Goal: Information Seeking & Learning: Check status

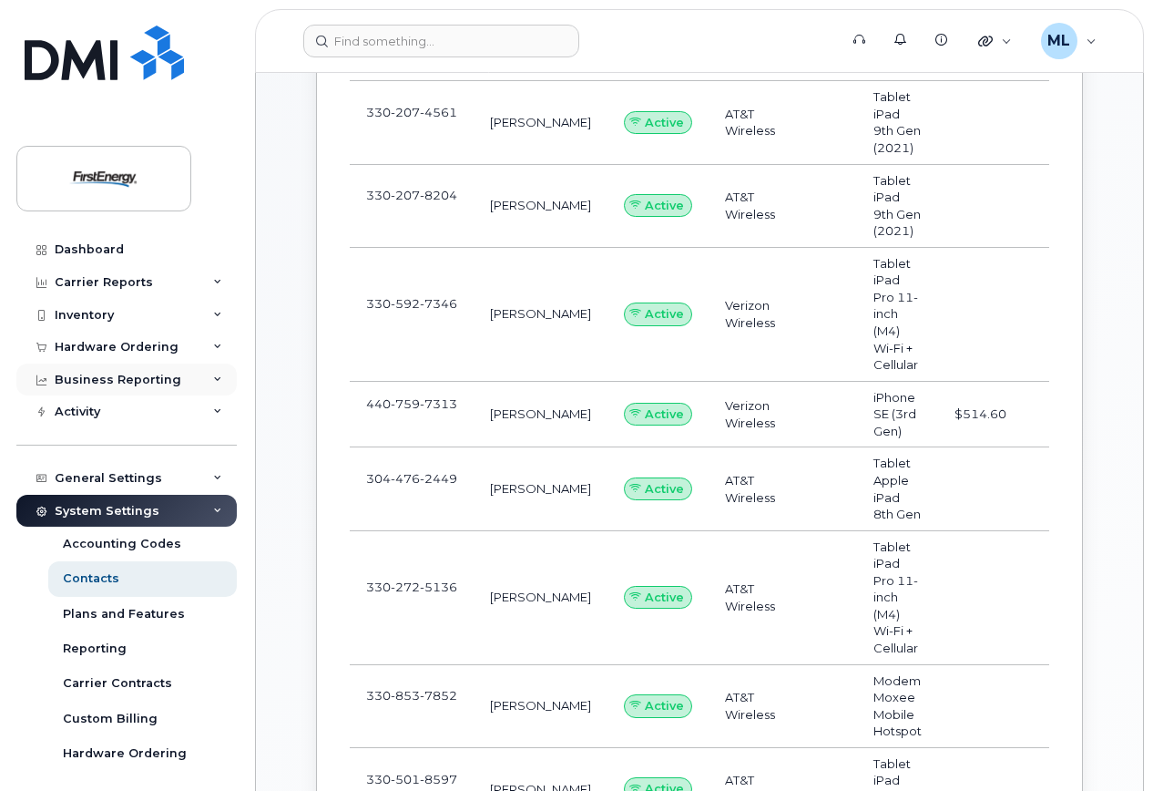
scroll to position [364, 0]
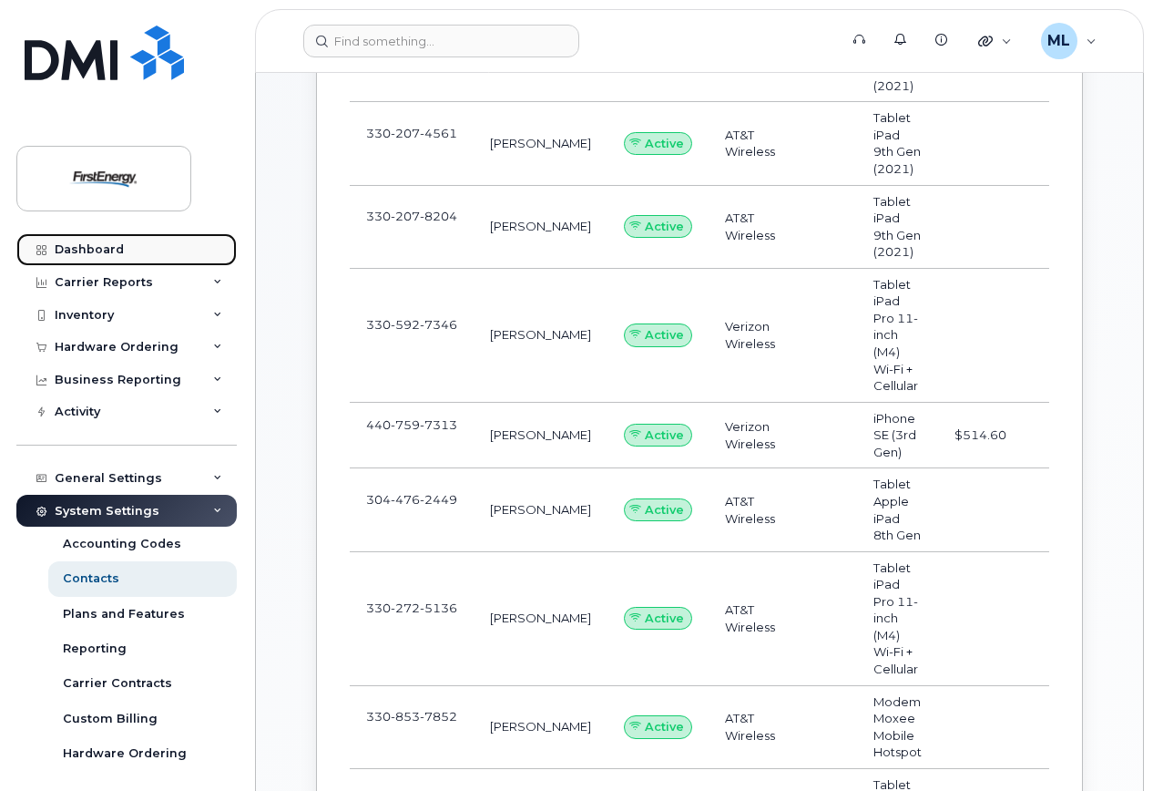
click at [100, 246] on div "Dashboard" at bounding box center [89, 249] width 69 height 15
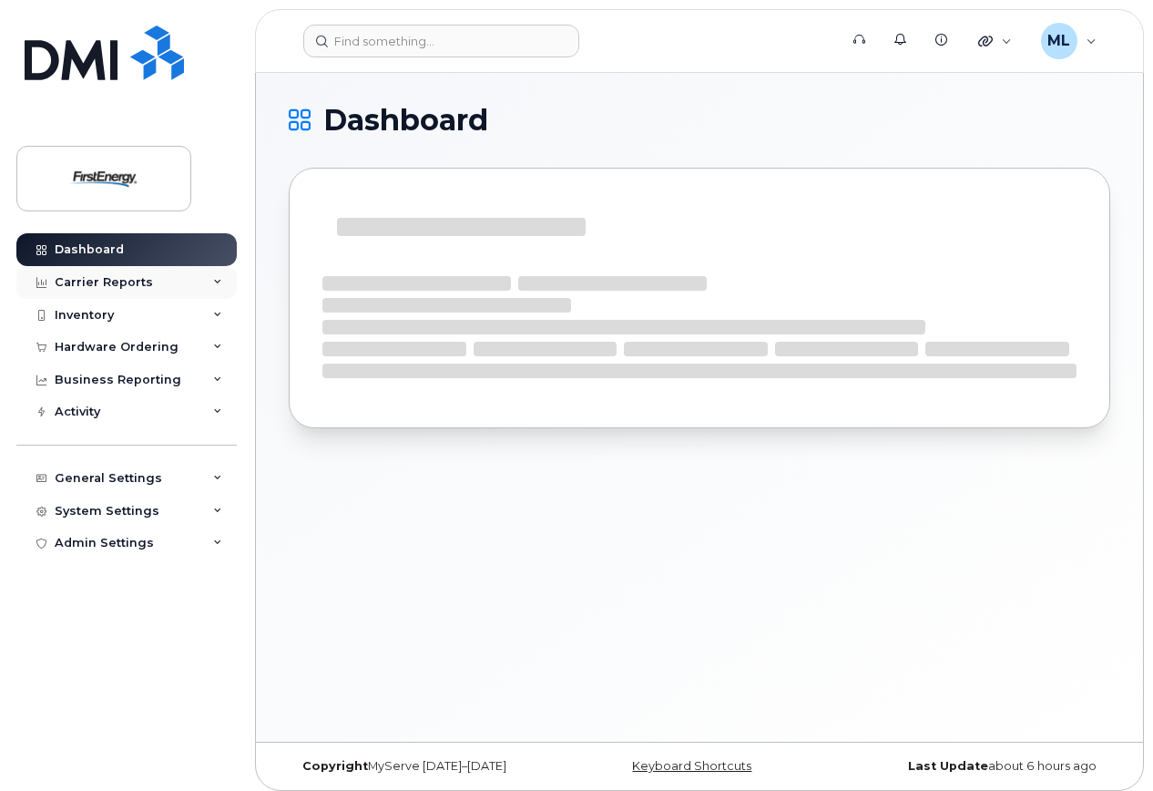
click at [99, 282] on div "Carrier Reports" at bounding box center [104, 282] width 98 height 15
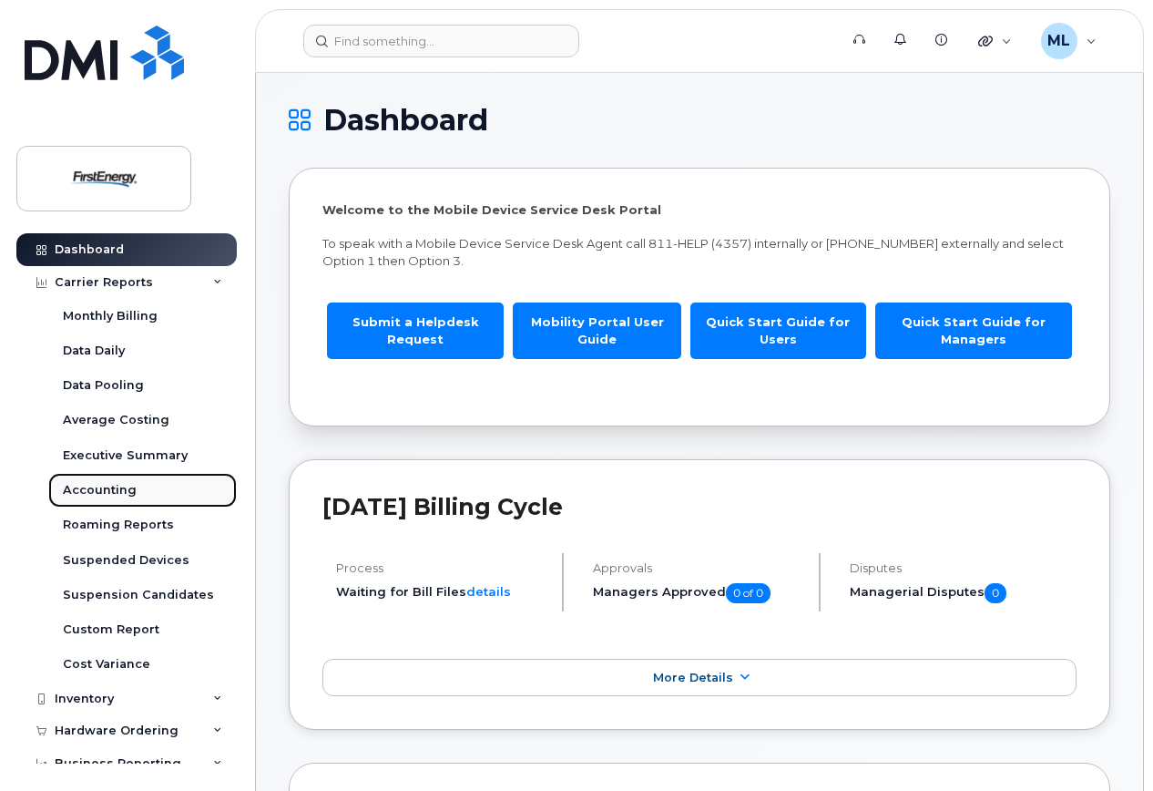
click at [113, 483] on div "Accounting" at bounding box center [100, 490] width 74 height 16
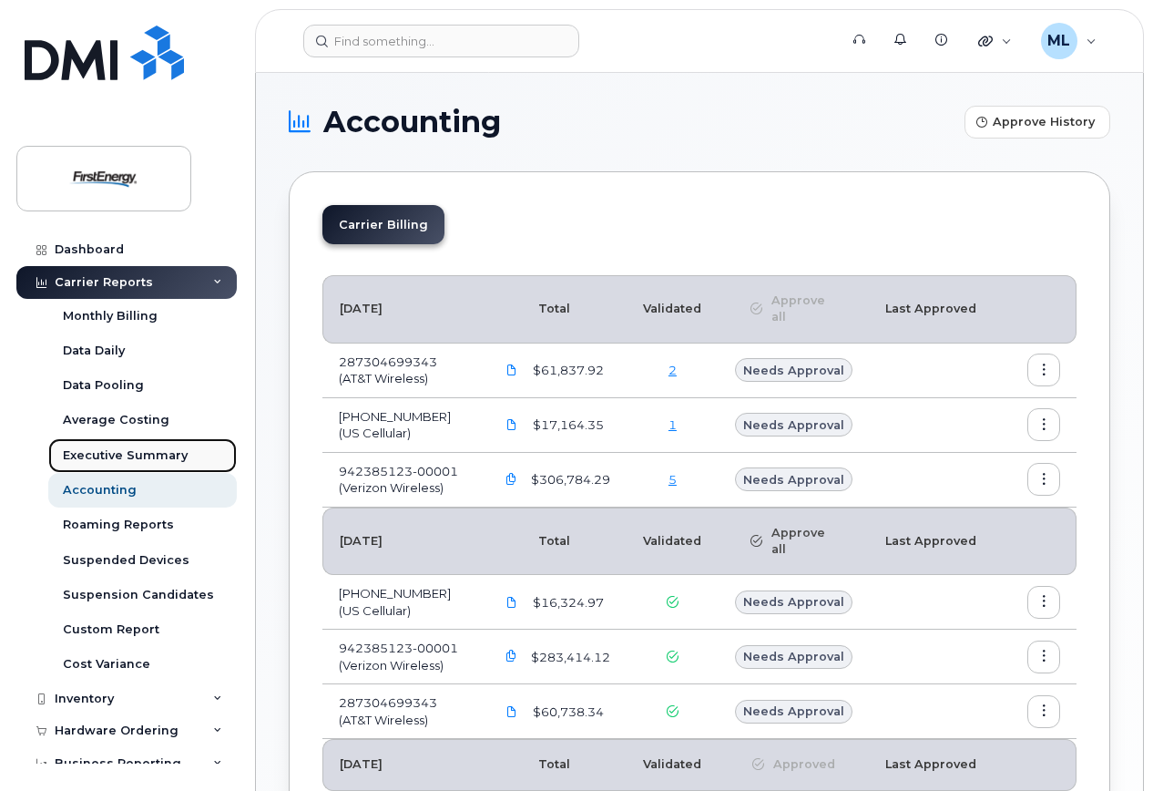
click at [168, 449] on div "Executive Summary" at bounding box center [125, 455] width 125 height 16
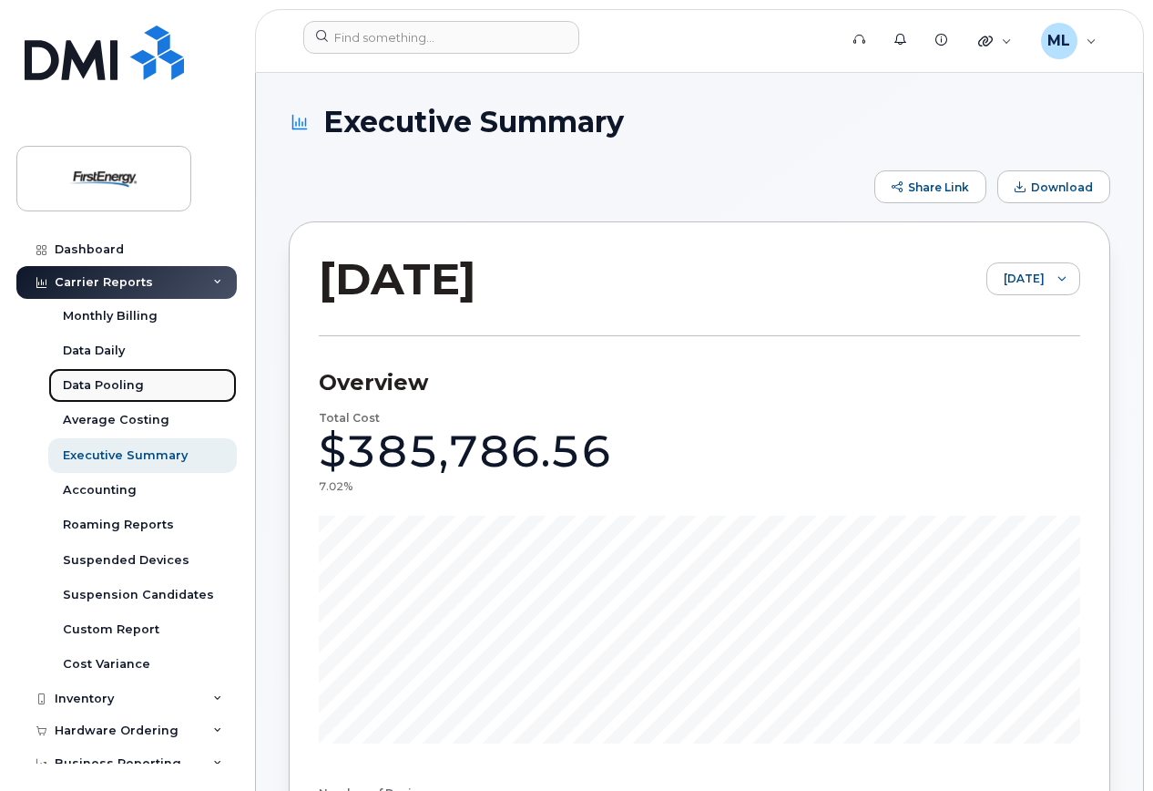
click at [104, 377] on div "Data Pooling" at bounding box center [103, 385] width 81 height 16
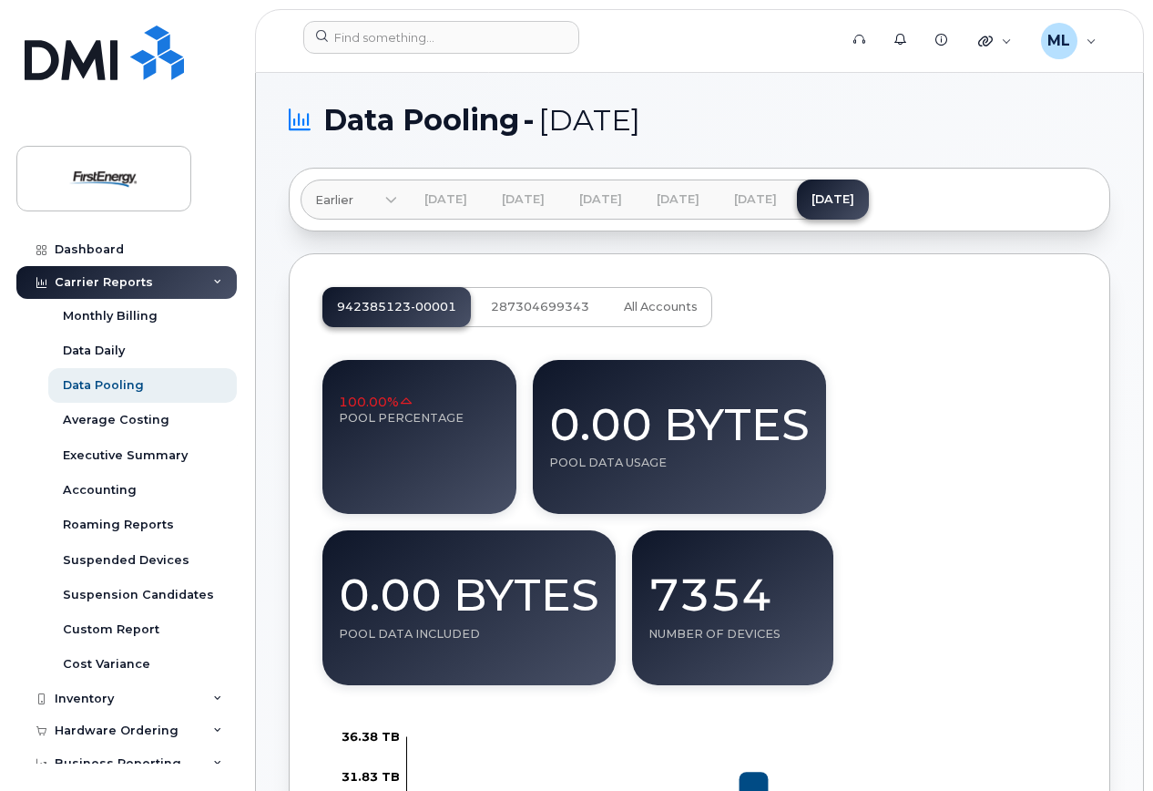
click at [397, 196] on span at bounding box center [391, 200] width 17 height 17
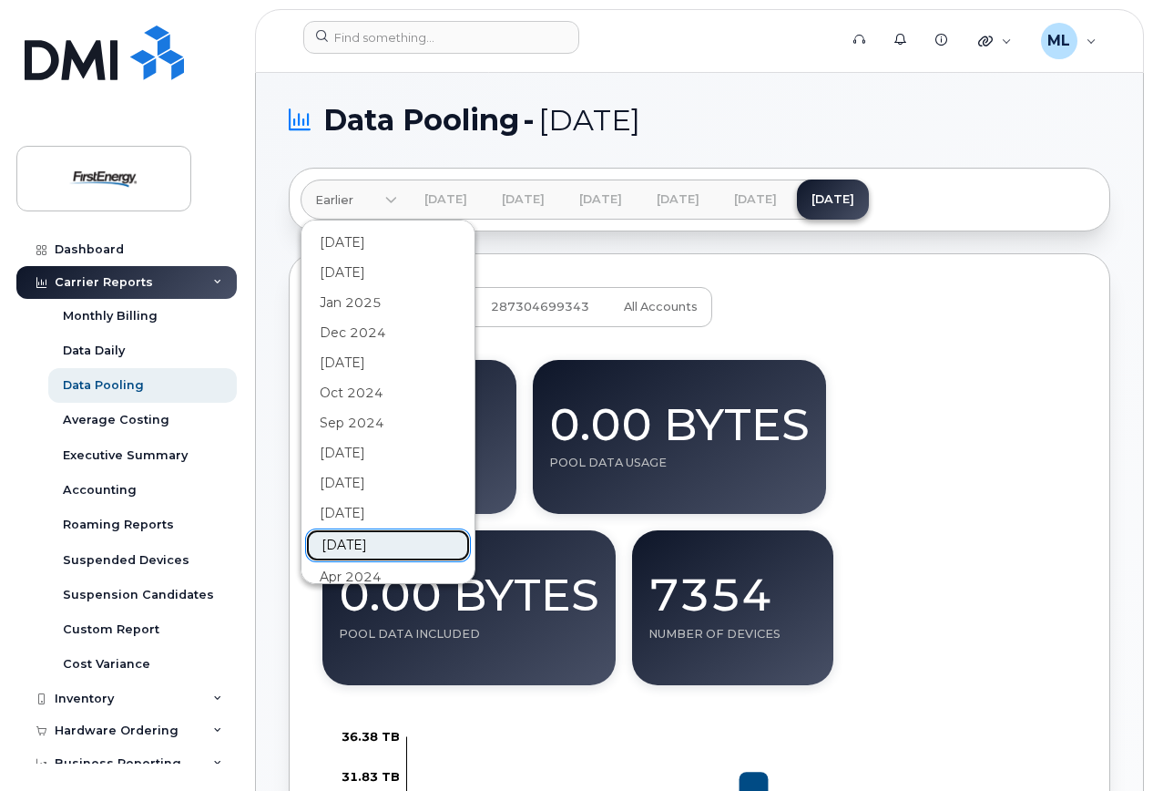
click at [363, 541] on link "[DATE]" at bounding box center [388, 545] width 166 height 34
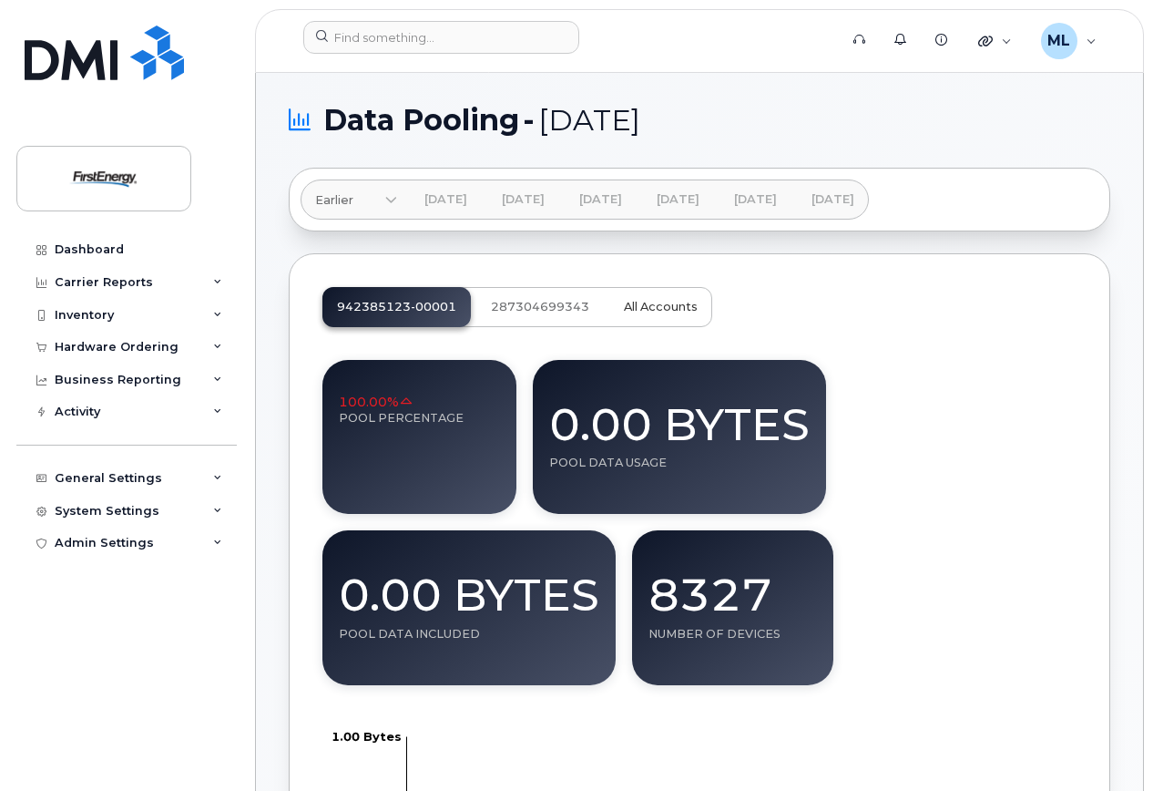
click at [679, 298] on button "All Accounts" at bounding box center [661, 307] width 103 height 40
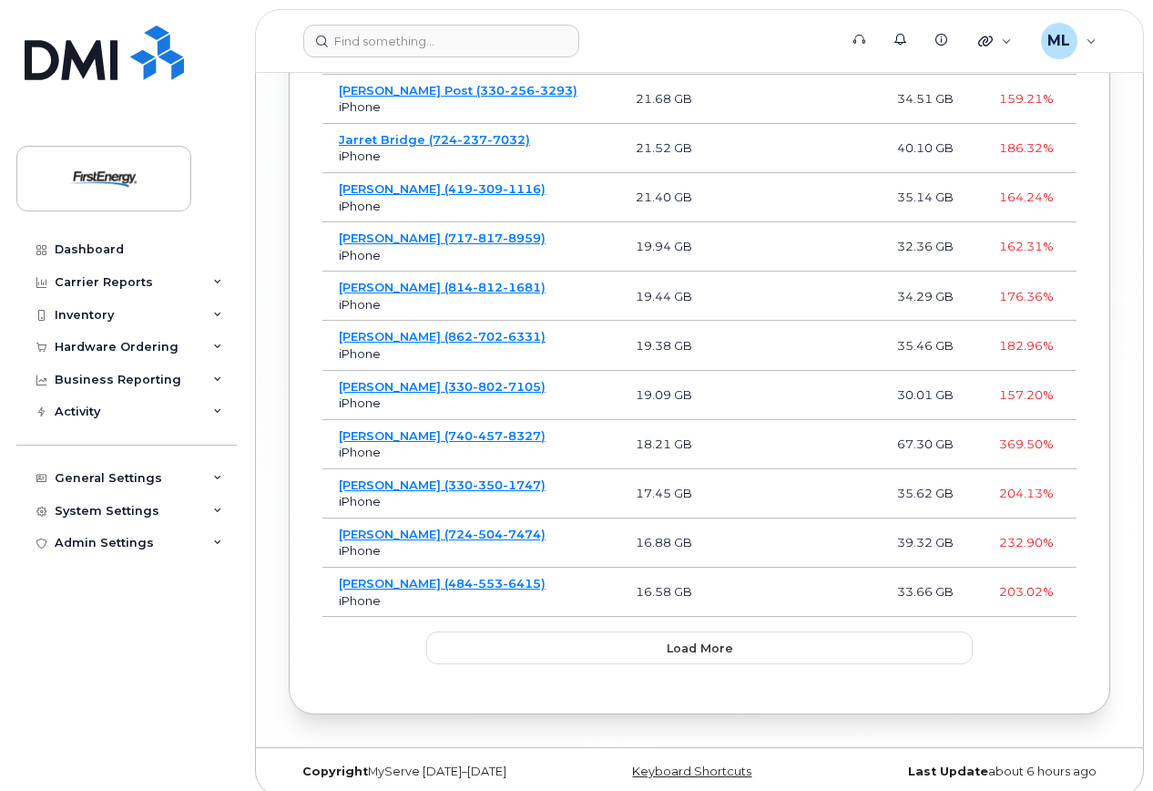
scroll to position [3062, 0]
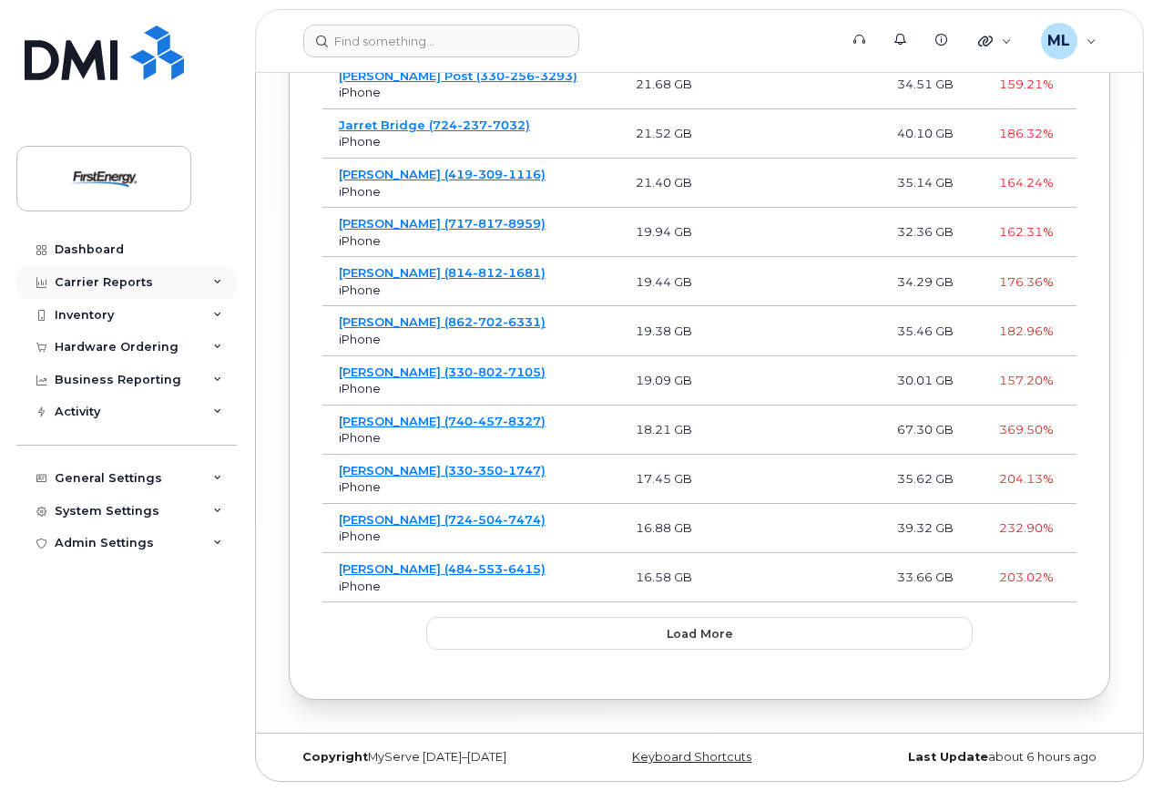
click at [114, 283] on div "Carrier Reports" at bounding box center [104, 282] width 98 height 15
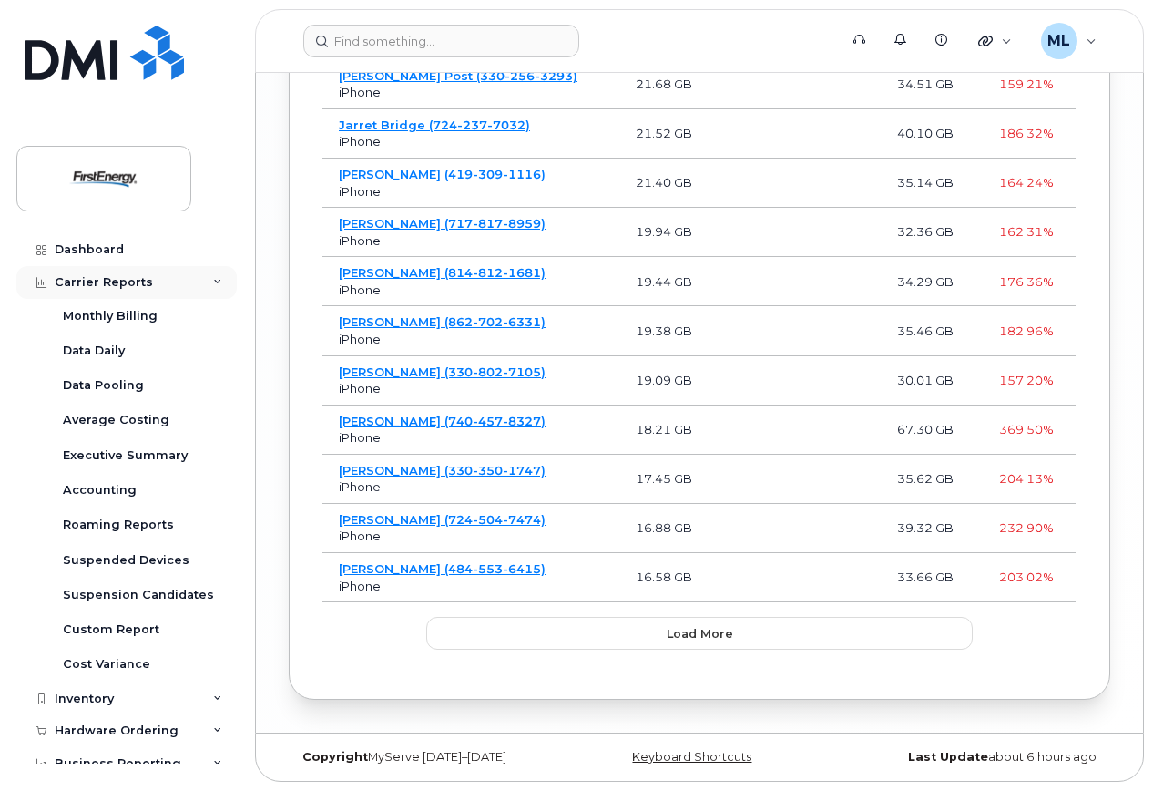
click at [117, 287] on div "Carrier Reports" at bounding box center [104, 282] width 98 height 15
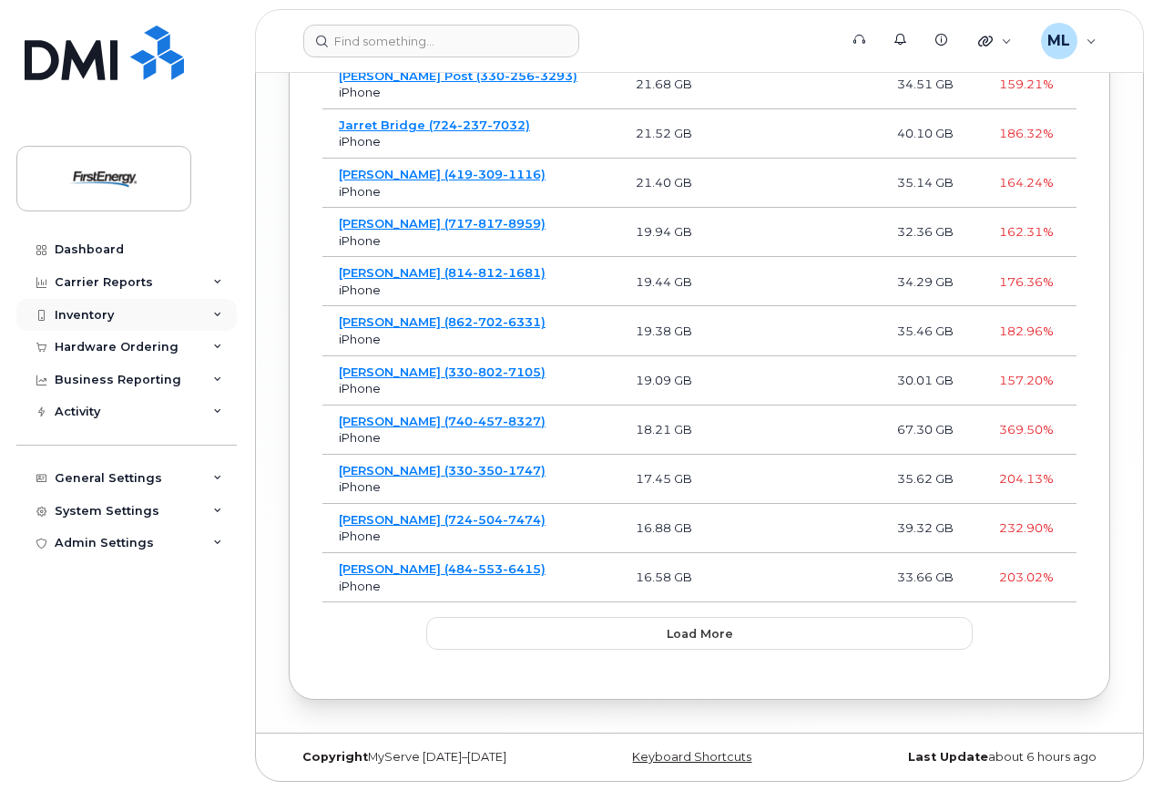
click at [110, 310] on div "Inventory" at bounding box center [84, 315] width 59 height 15
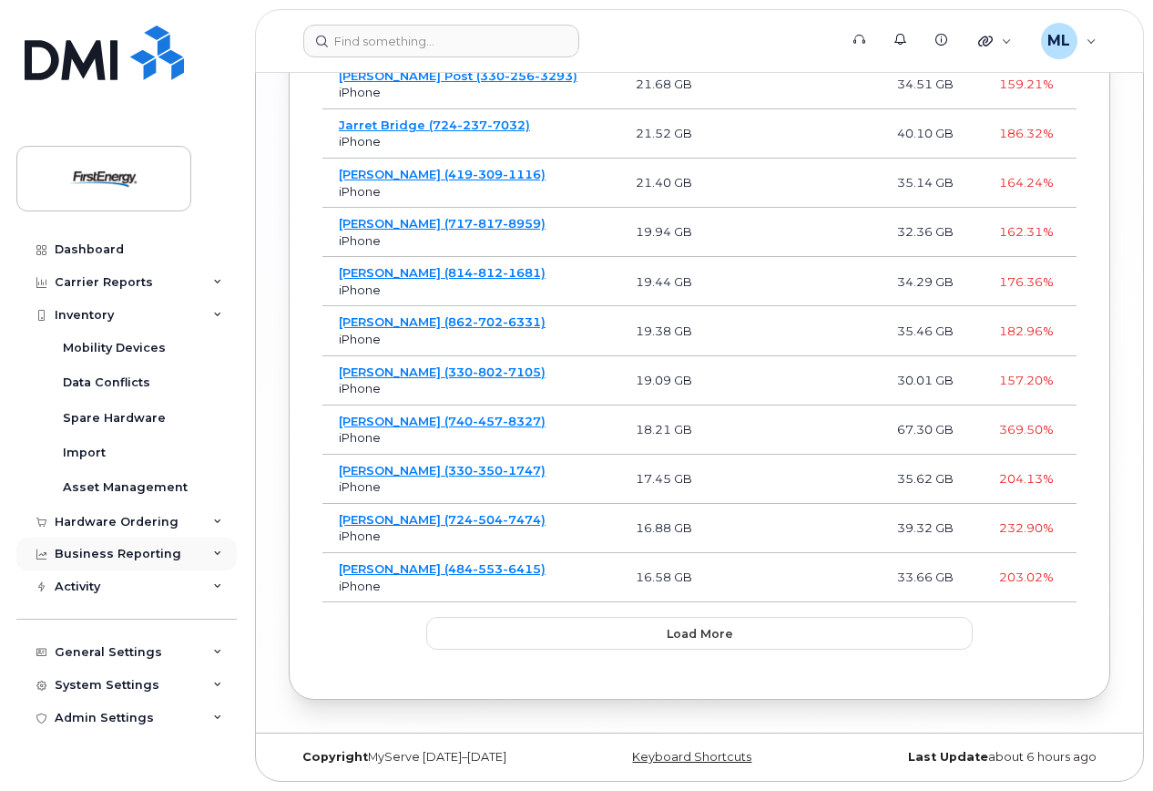
click at [213, 555] on icon at bounding box center [217, 553] width 9 height 9
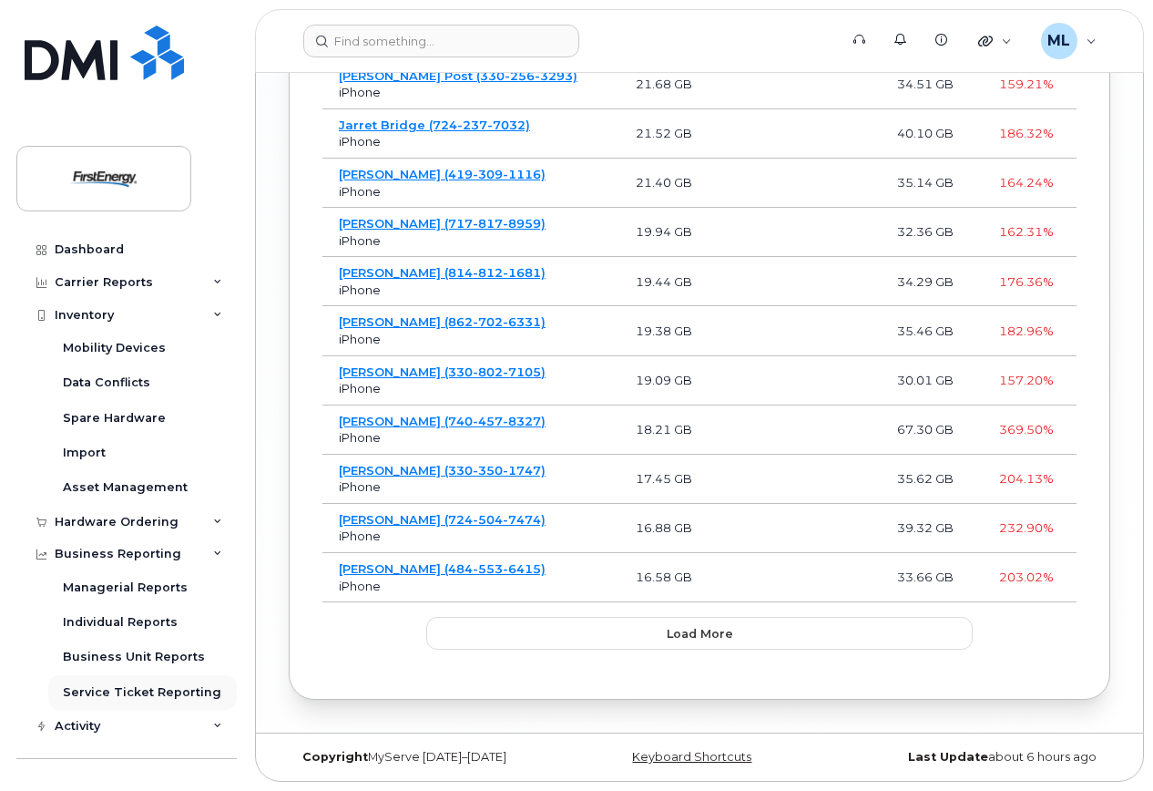
scroll to position [2698, 0]
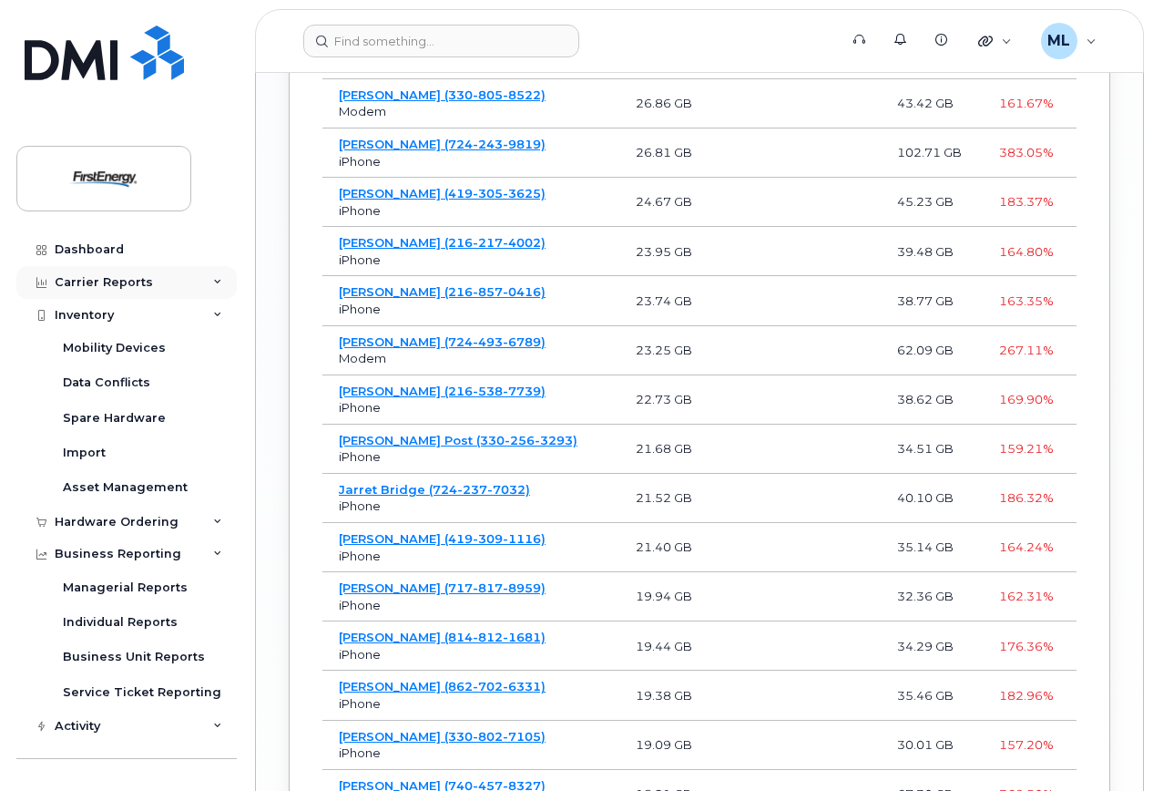
click at [136, 283] on div "Carrier Reports" at bounding box center [104, 282] width 98 height 15
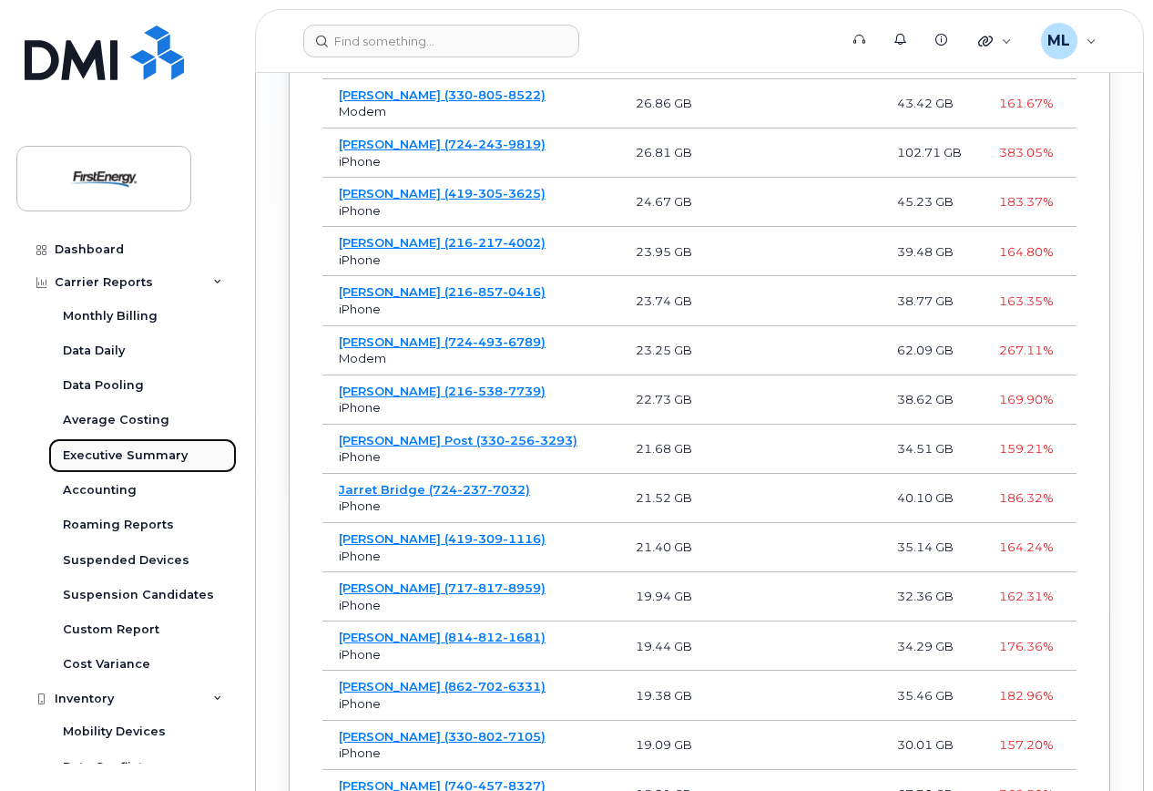
click at [147, 447] on div "Executive Summary" at bounding box center [125, 455] width 125 height 16
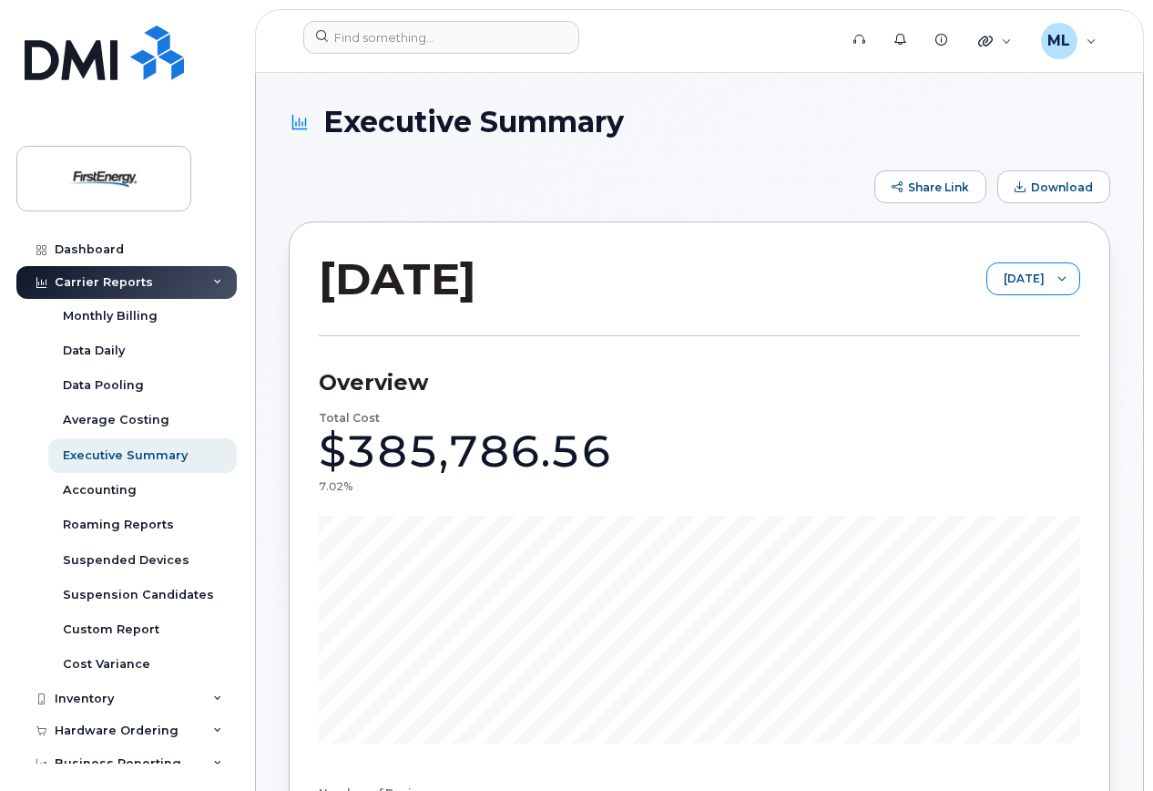
click at [1060, 274] on icon at bounding box center [1062, 278] width 9 height 9
click at [1018, 365] on li "[DATE]" at bounding box center [1008, 367] width 145 height 32
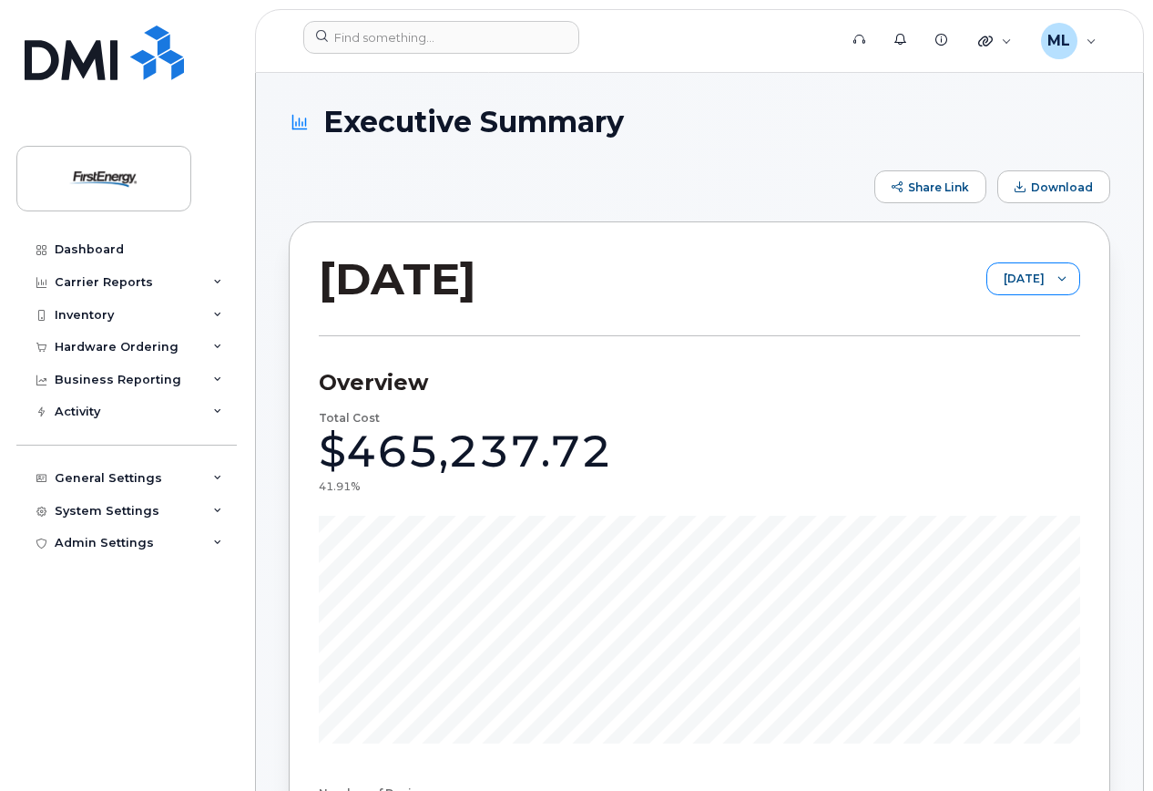
click at [1038, 273] on span "[DATE]" at bounding box center [1016, 279] width 57 height 33
click at [1028, 343] on span "[DATE]" at bounding box center [1008, 342] width 39 height 17
click at [127, 382] on div "Business Reporting" at bounding box center [118, 380] width 127 height 15
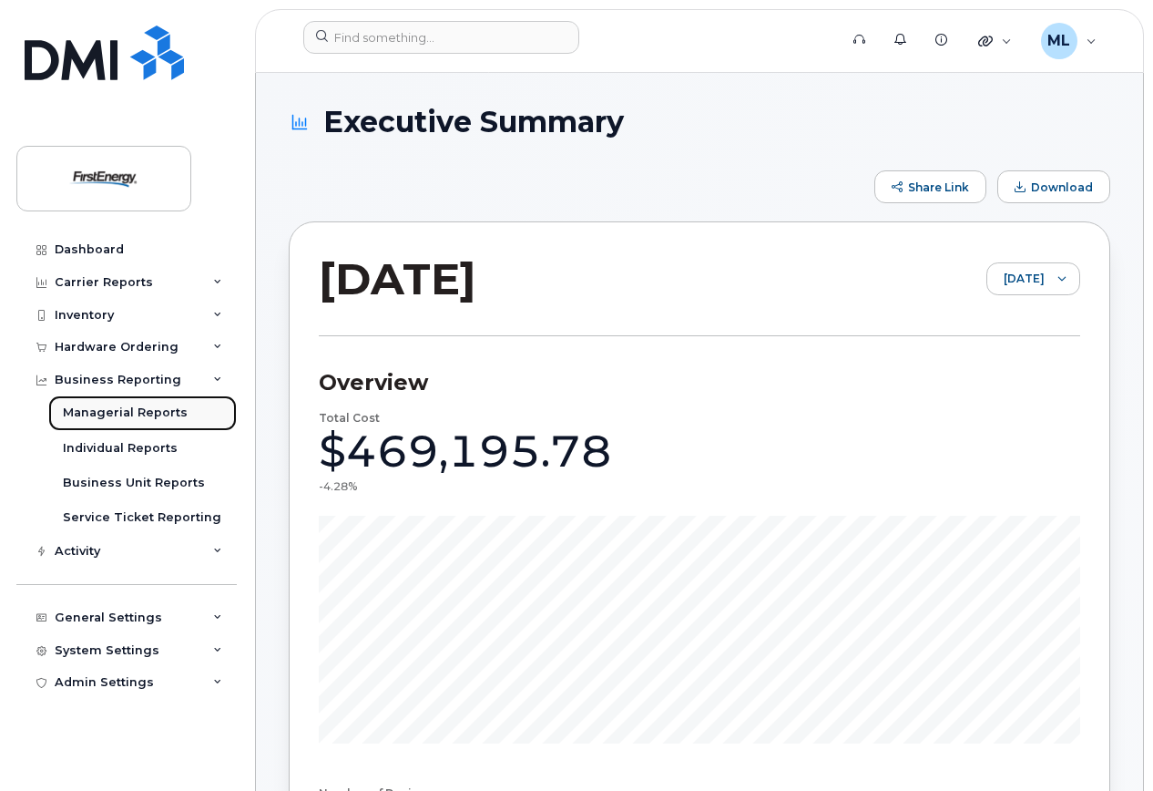
click at [127, 409] on div "Managerial Reports" at bounding box center [125, 413] width 125 height 16
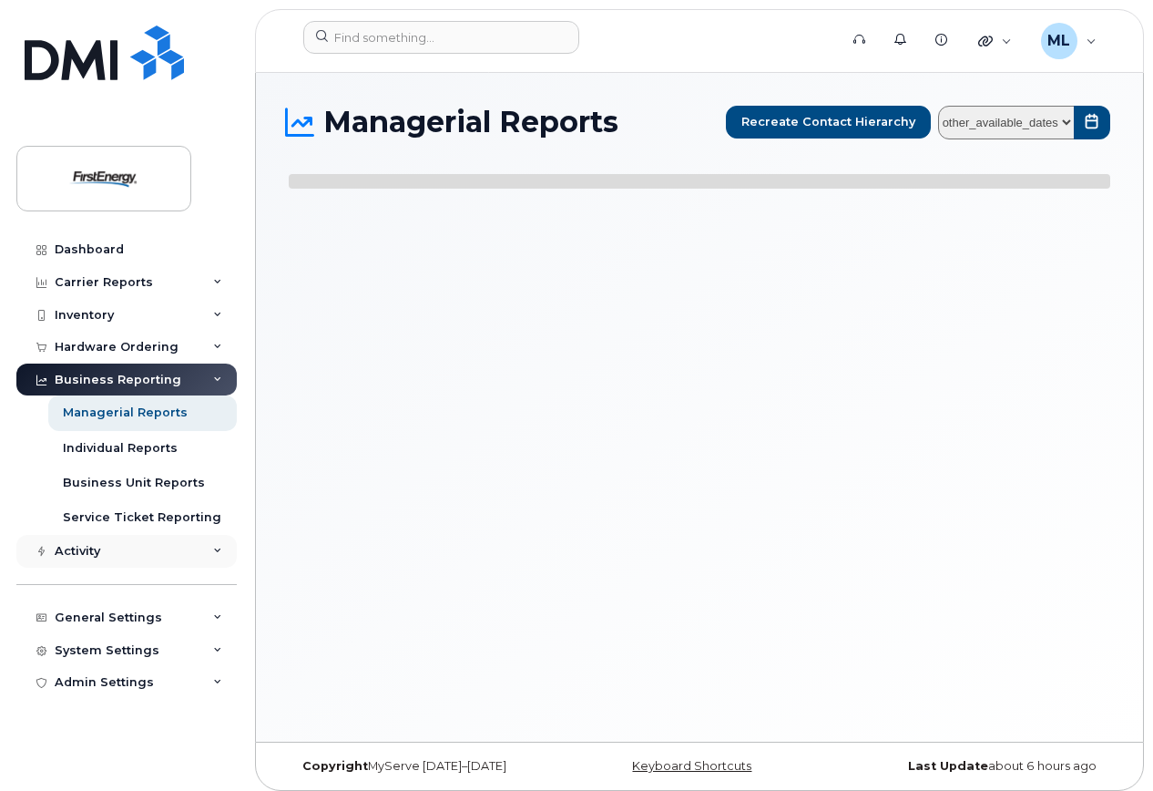
click at [196, 551] on div "Activity" at bounding box center [126, 551] width 220 height 33
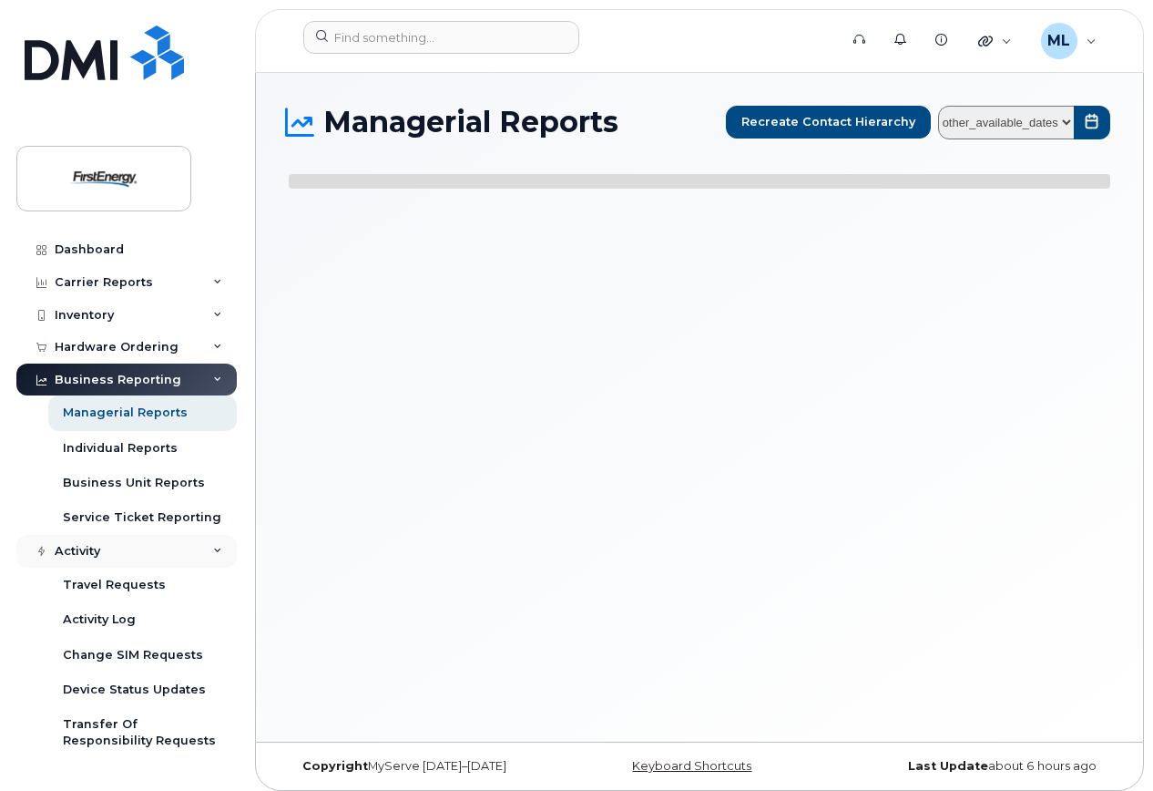
select select
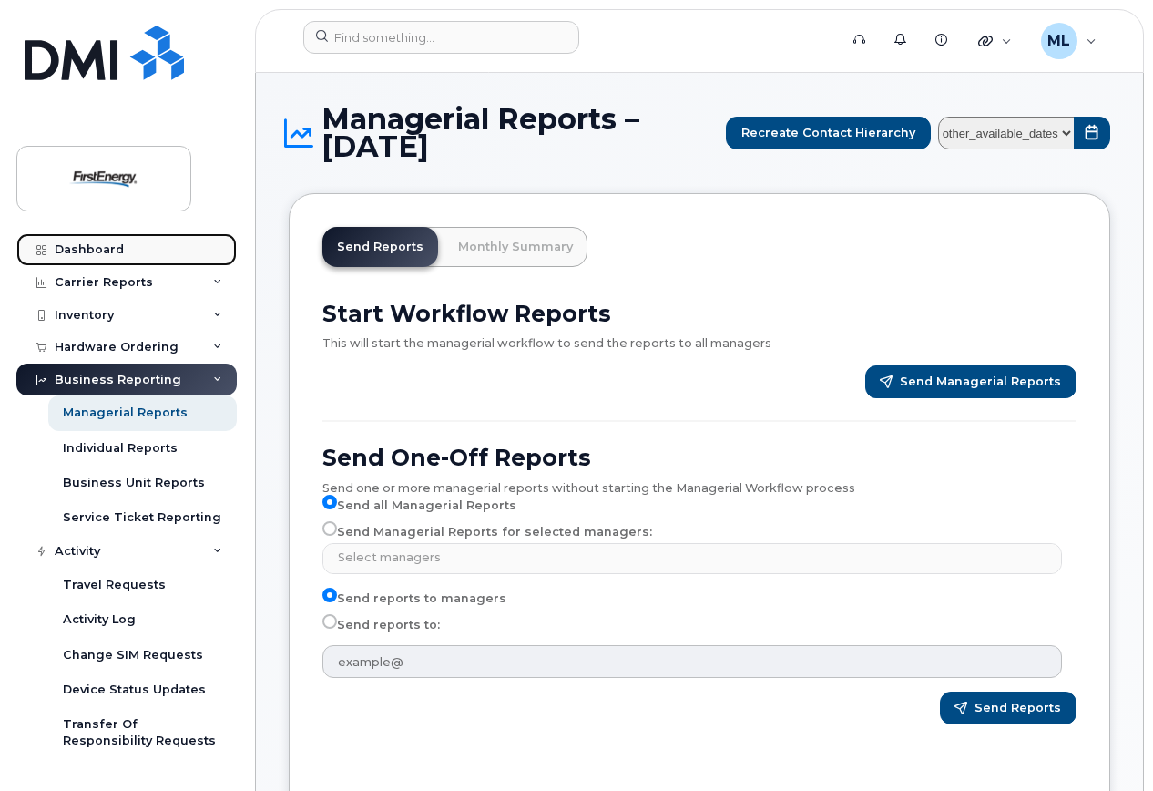
click at [97, 245] on div "Dashboard" at bounding box center [89, 249] width 69 height 15
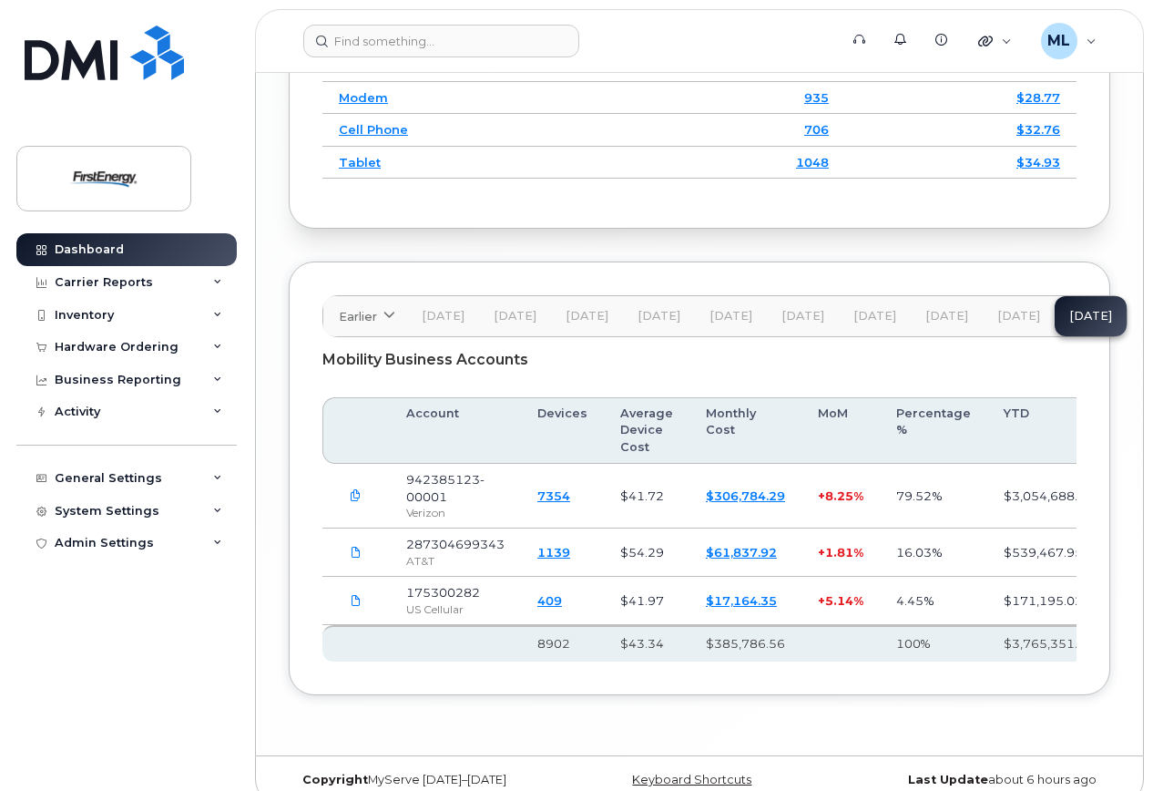
scroll to position [3257, 0]
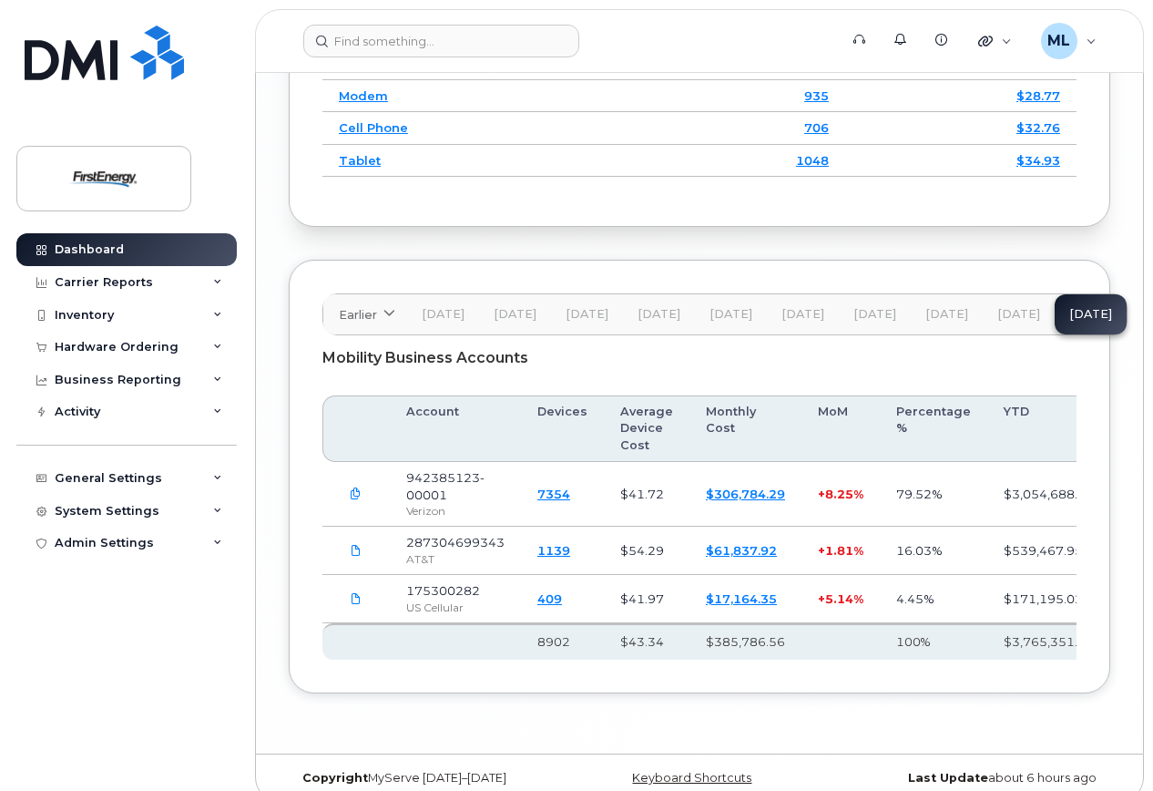
click at [944, 307] on span "Jul 25" at bounding box center [947, 314] width 43 height 15
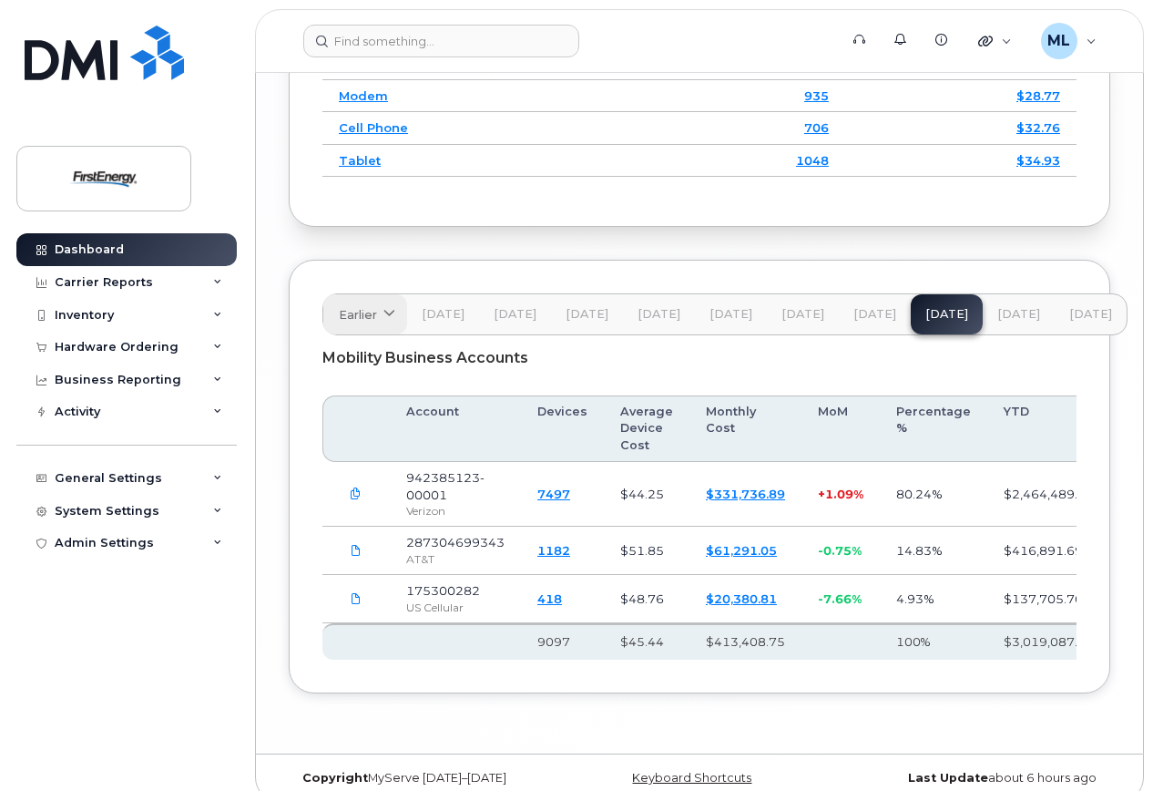
click at [350, 306] on span "Earlier" at bounding box center [358, 314] width 38 height 17
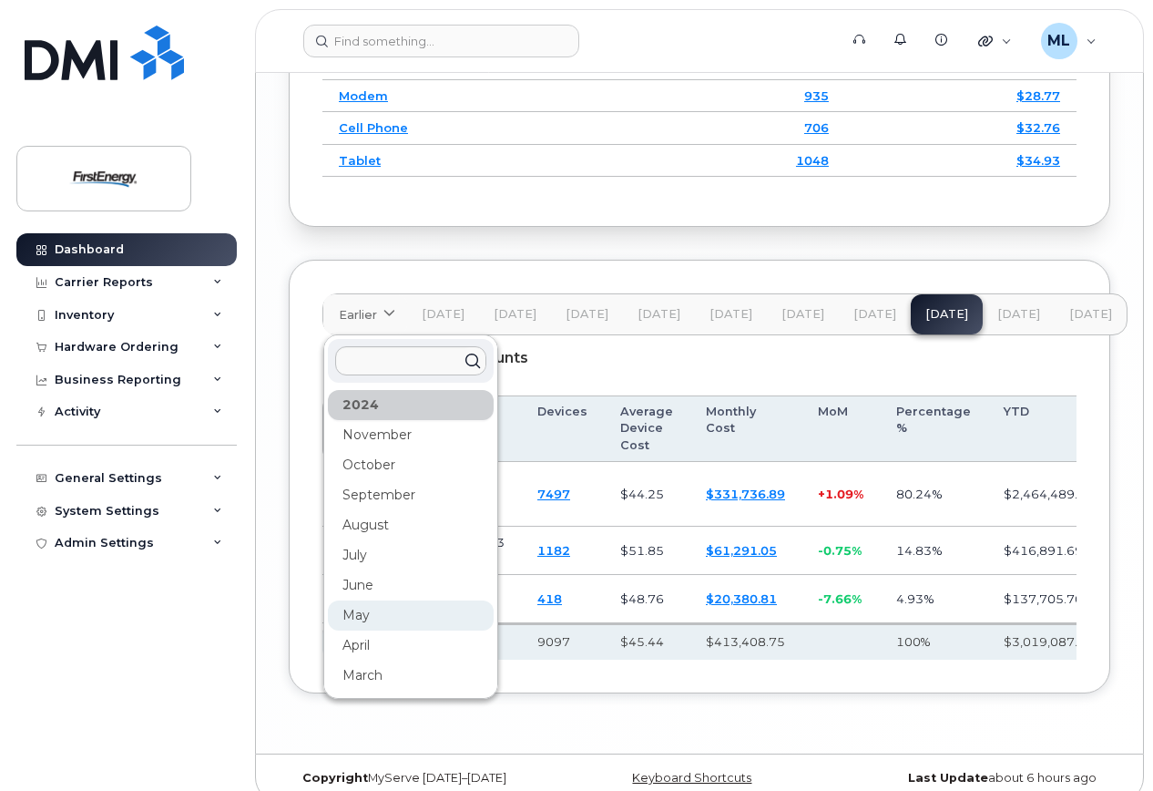
click at [379, 600] on div "May" at bounding box center [411, 615] width 166 height 30
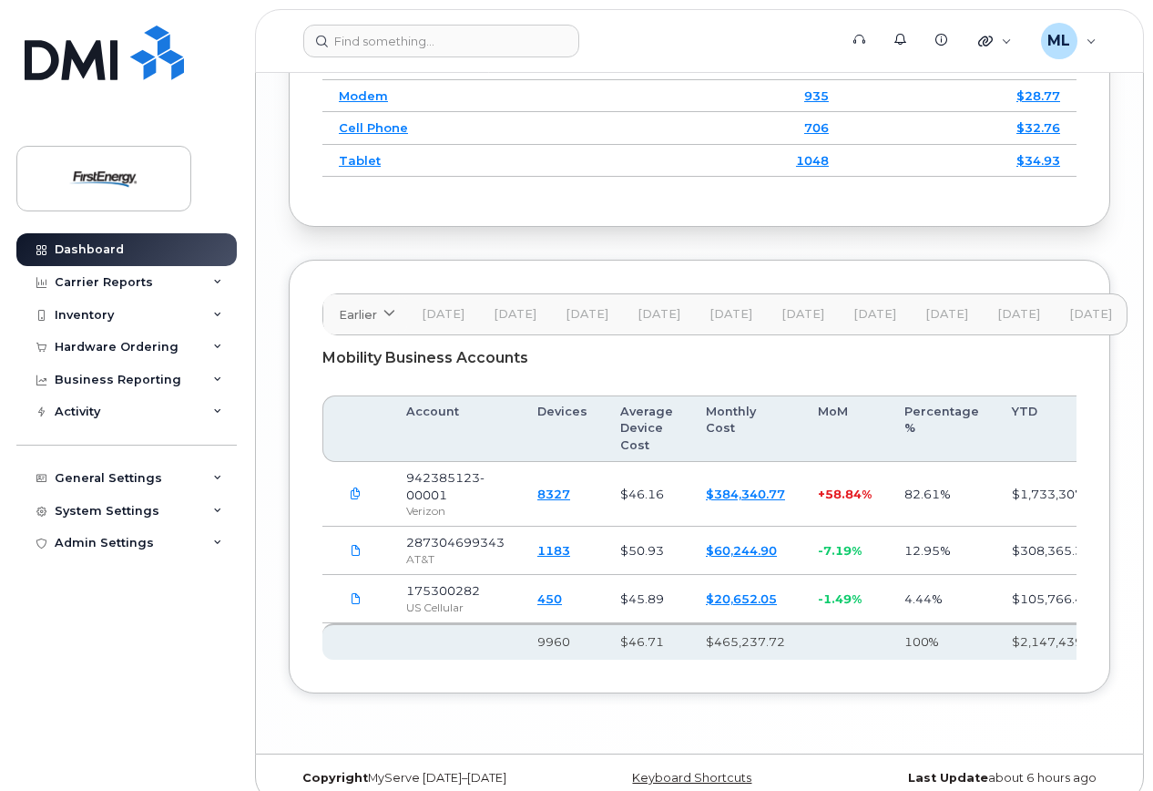
click at [557, 591] on link "450" at bounding box center [550, 598] width 25 height 15
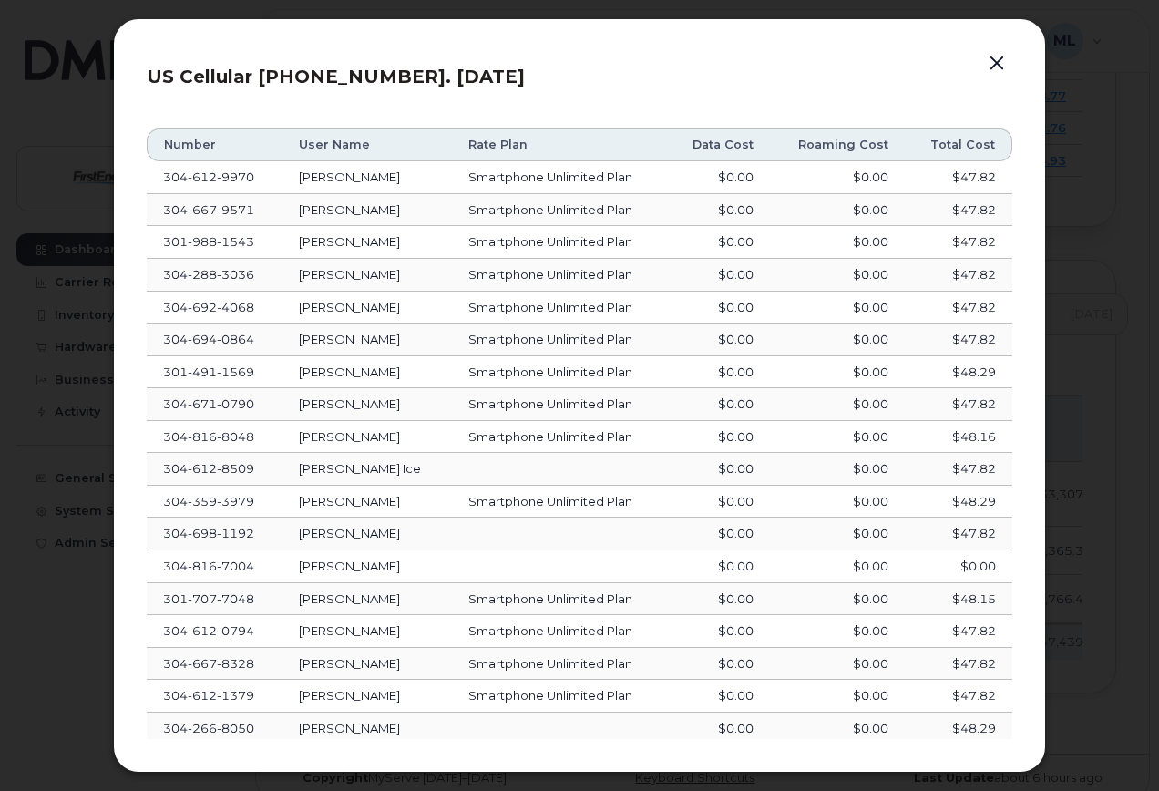
click at [999, 57] on button "button" at bounding box center [996, 64] width 27 height 26
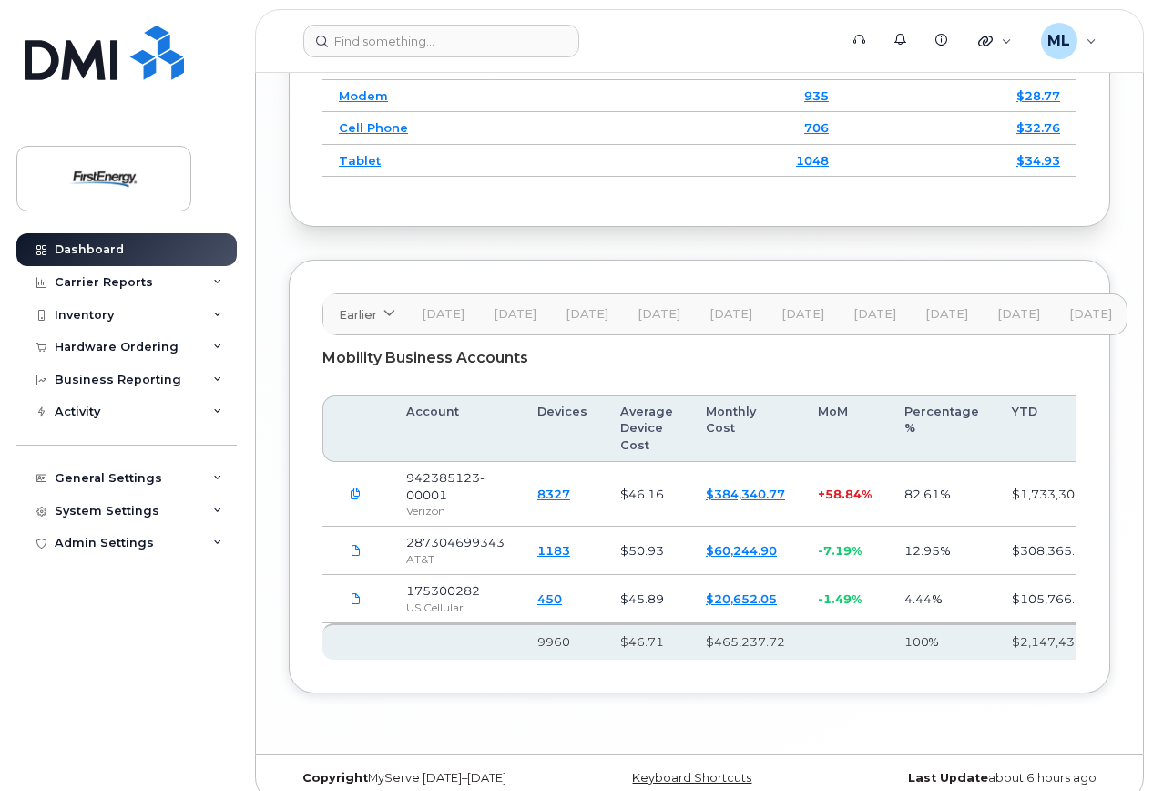
click at [735, 591] on link "$20,652.05" at bounding box center [741, 598] width 71 height 15
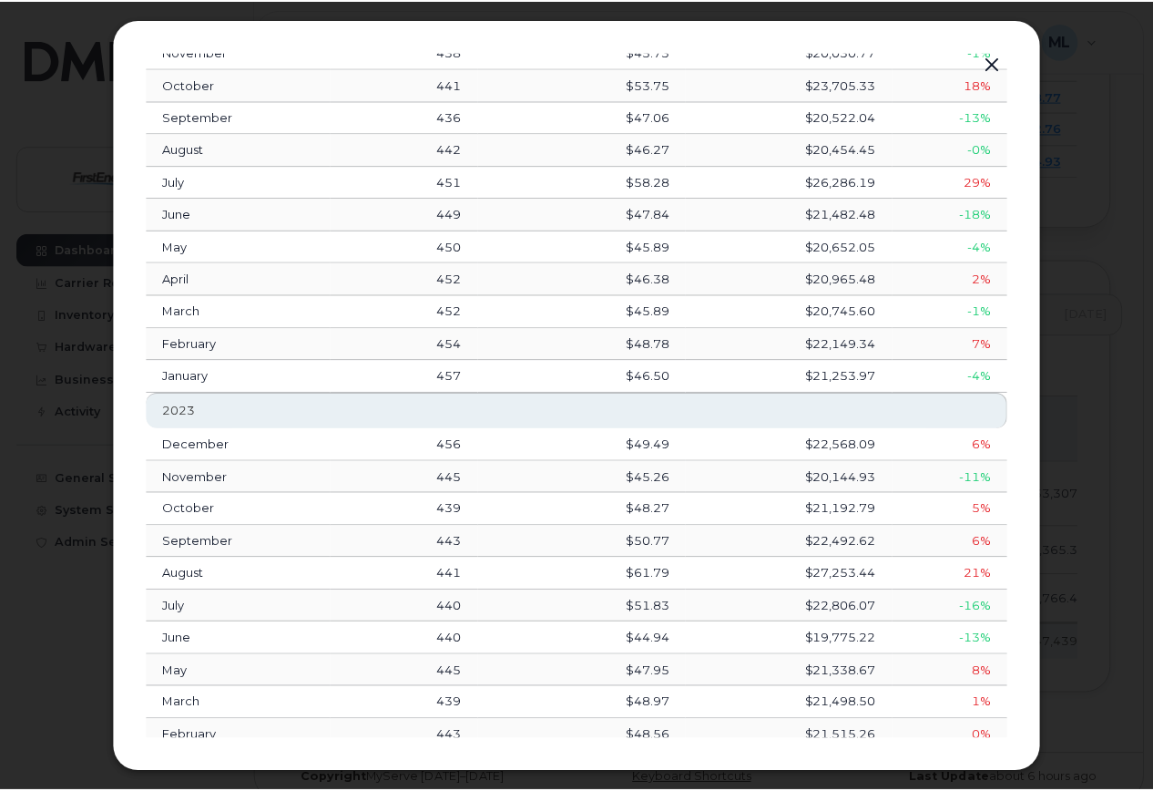
scroll to position [182, 0]
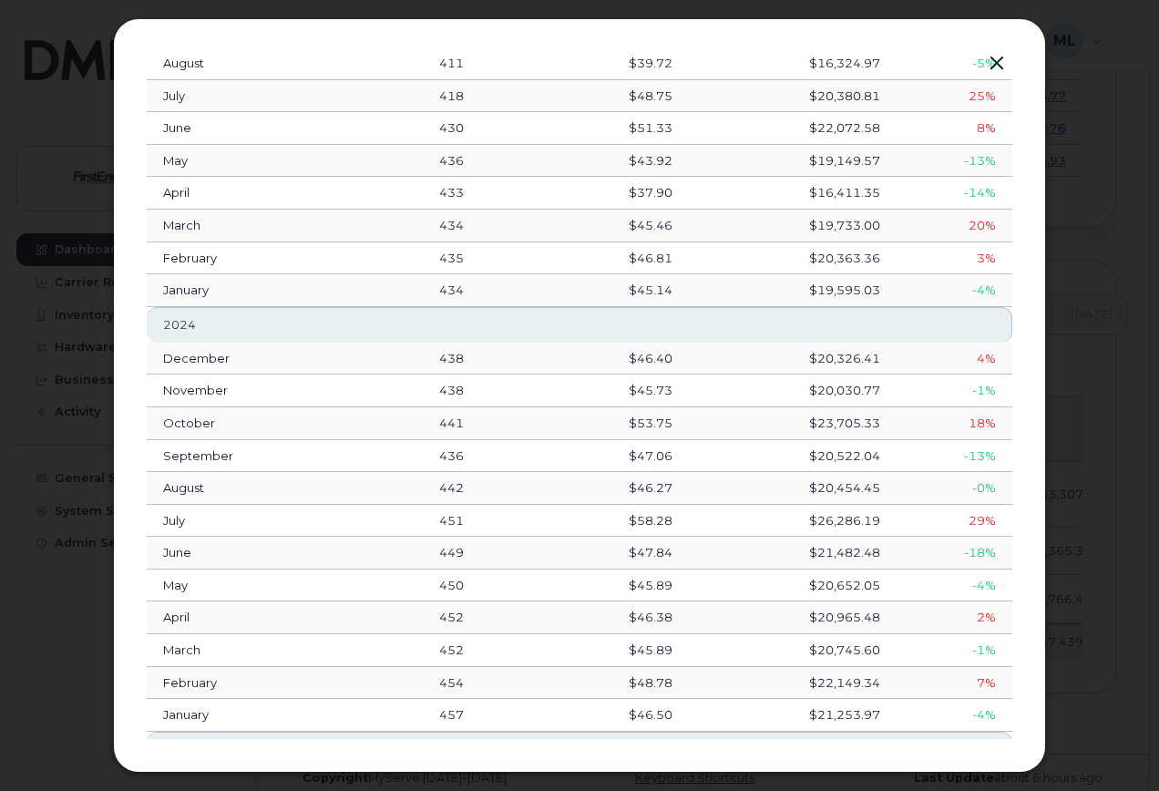
click at [992, 56] on button "button" at bounding box center [996, 64] width 27 height 26
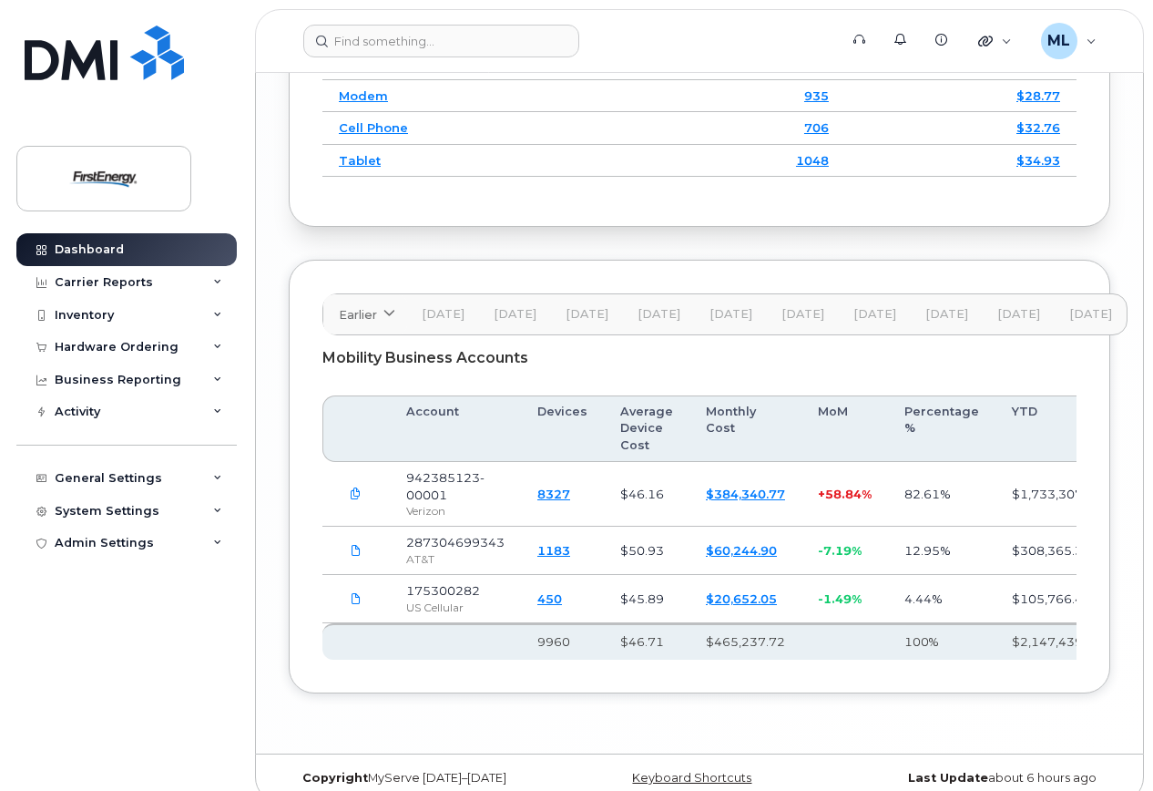
click at [1075, 307] on span "Sep 25" at bounding box center [1091, 314] width 43 height 15
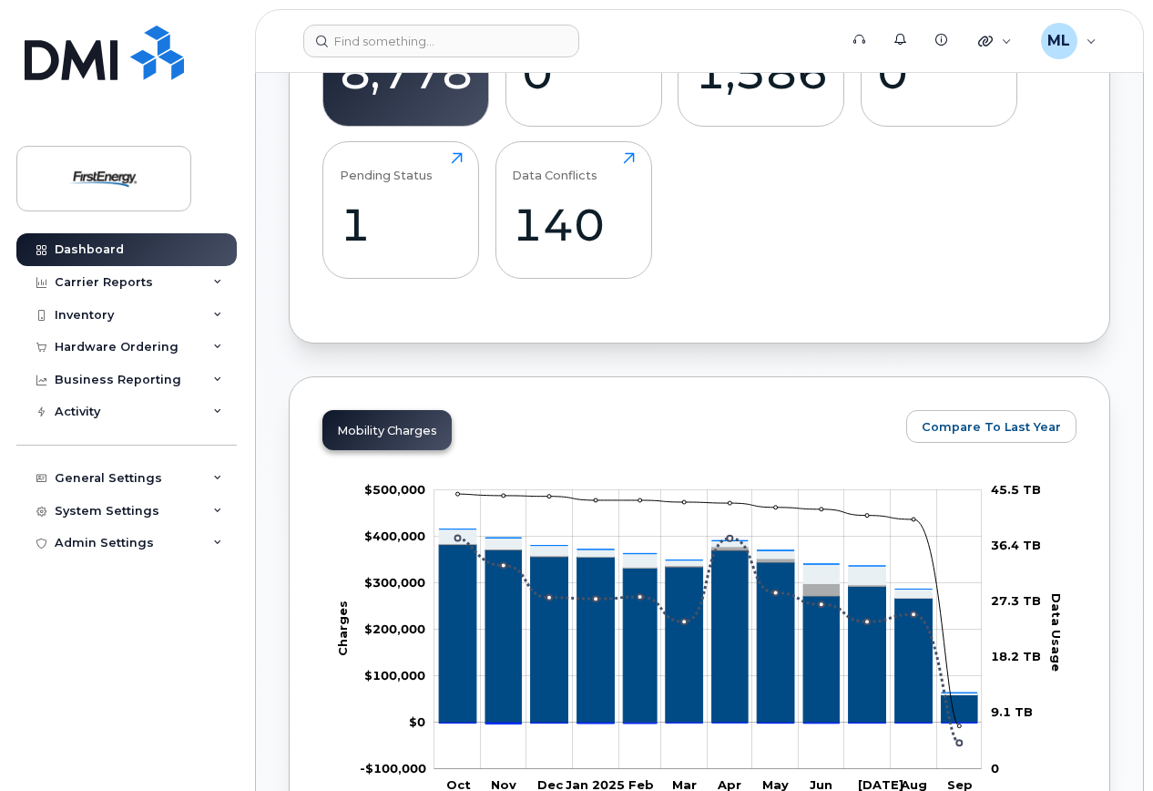
scroll to position [433, 0]
